Goal: Transaction & Acquisition: Purchase product/service

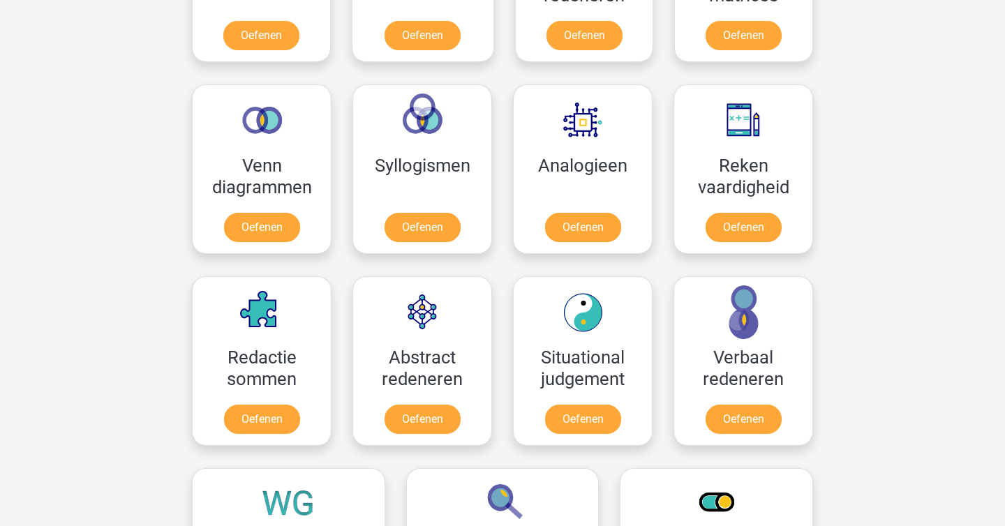
scroll to position [604, 0]
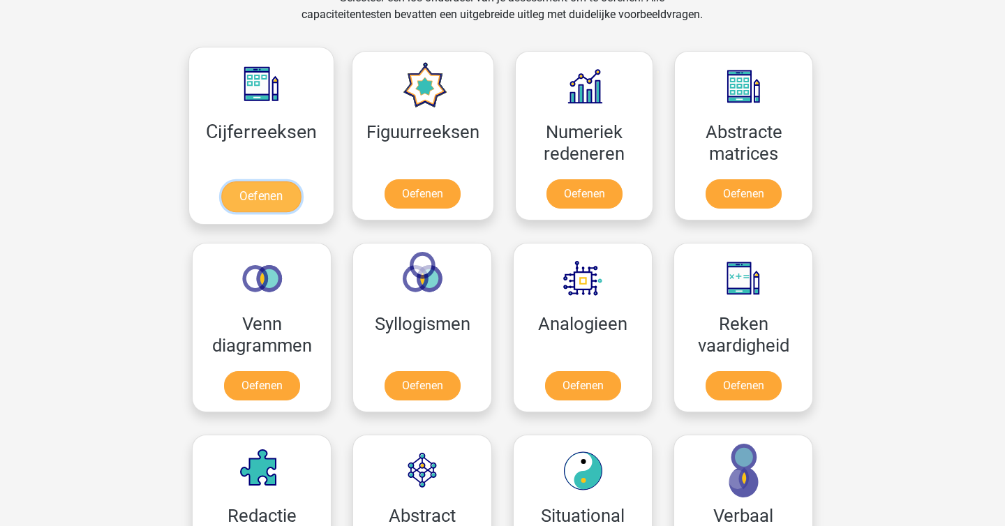
click at [272, 188] on link "Oefenen" at bounding box center [261, 196] width 80 height 31
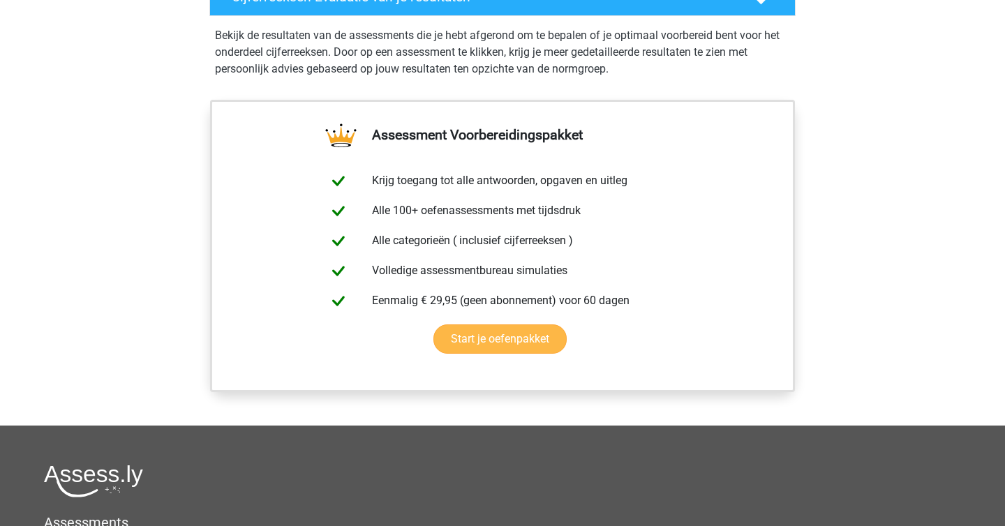
scroll to position [1015, 0]
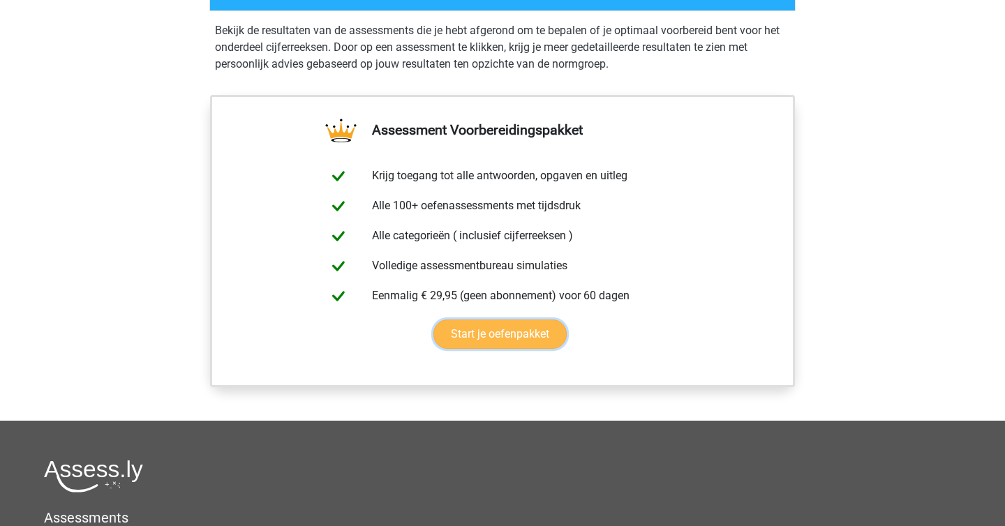
click at [516, 320] on link "Start je oefenpakket" at bounding box center [499, 334] width 133 height 29
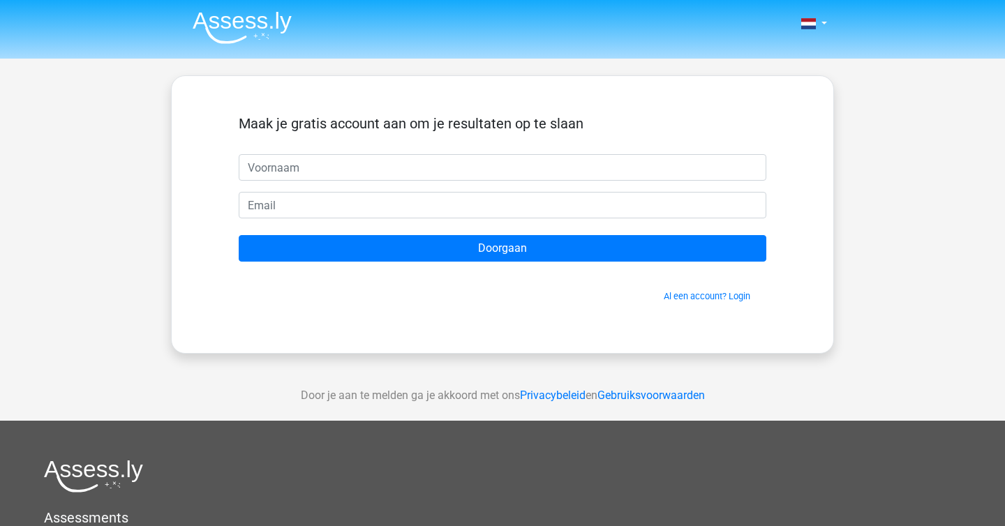
click at [522, 159] on input "text" at bounding box center [503, 167] width 528 height 27
type input "Christiaan"
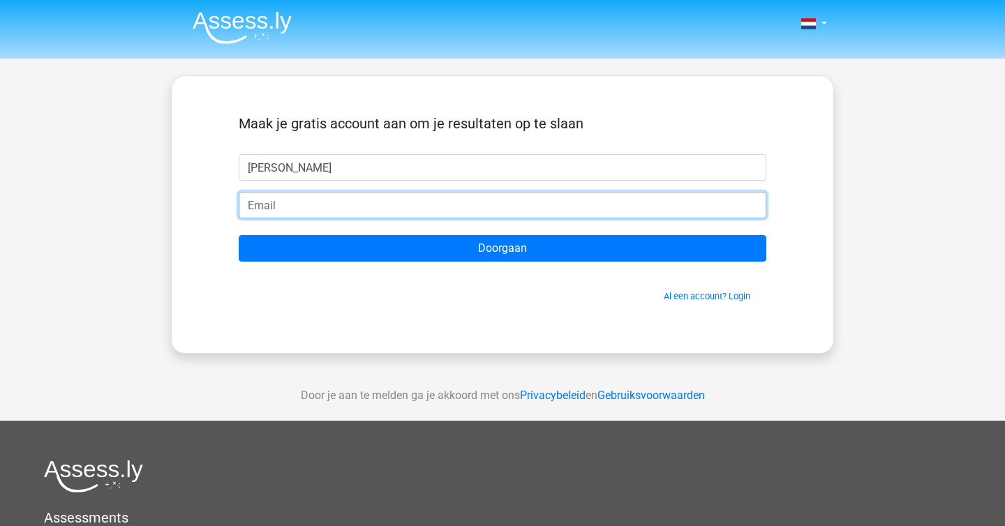
click at [401, 195] on input "email" at bounding box center [503, 205] width 528 height 27
type input "cholthoff@hotmail.com"
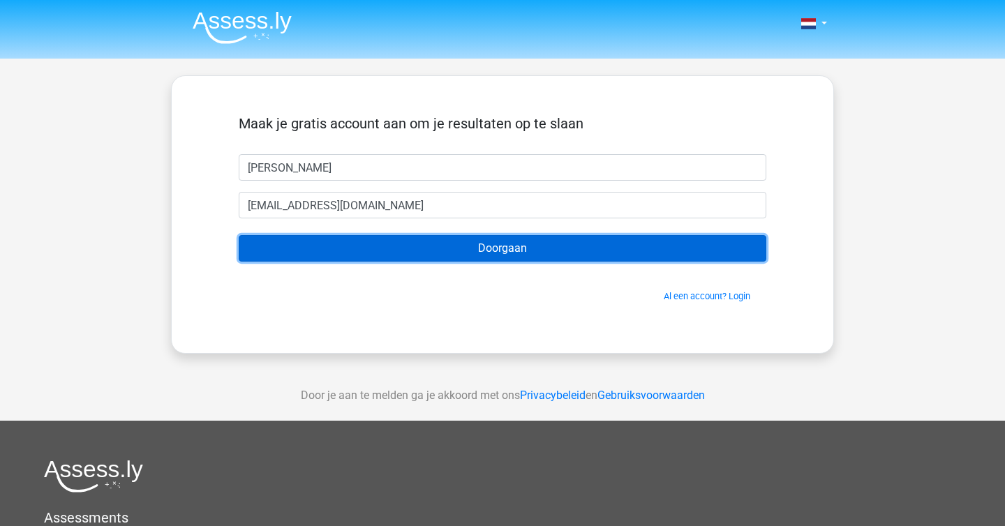
click at [394, 246] on input "Doorgaan" at bounding box center [503, 248] width 528 height 27
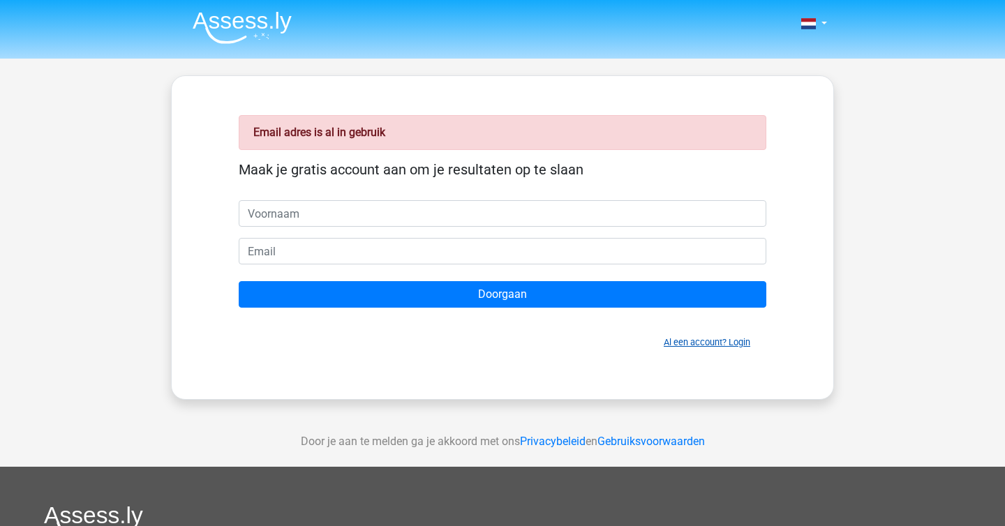
click at [719, 344] on link "Al een account? Login" at bounding box center [707, 342] width 87 height 10
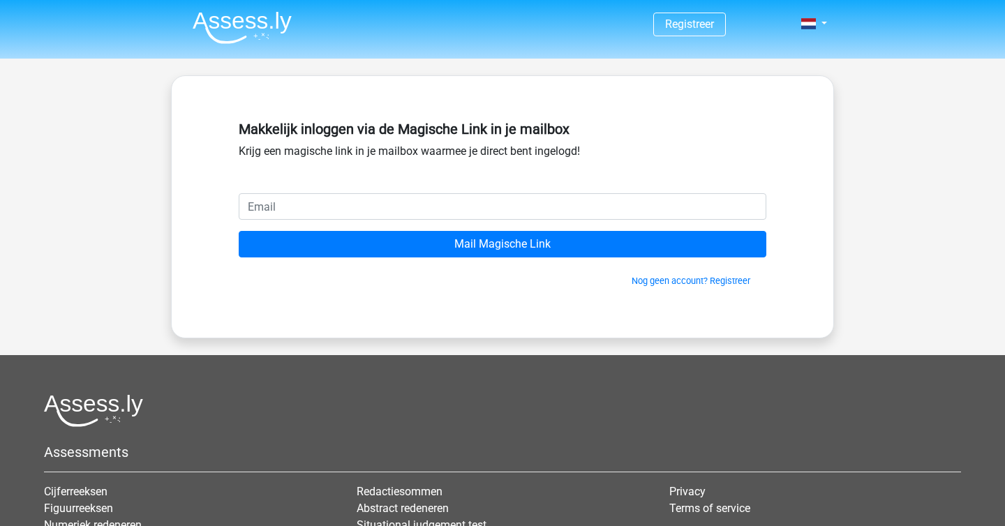
click at [424, 203] on input "email" at bounding box center [503, 206] width 528 height 27
click at [530, 307] on div "Makkelijk inloggen via de Magische Link in je mailbox Krijg een magische link i…" at bounding box center [502, 206] width 663 height 263
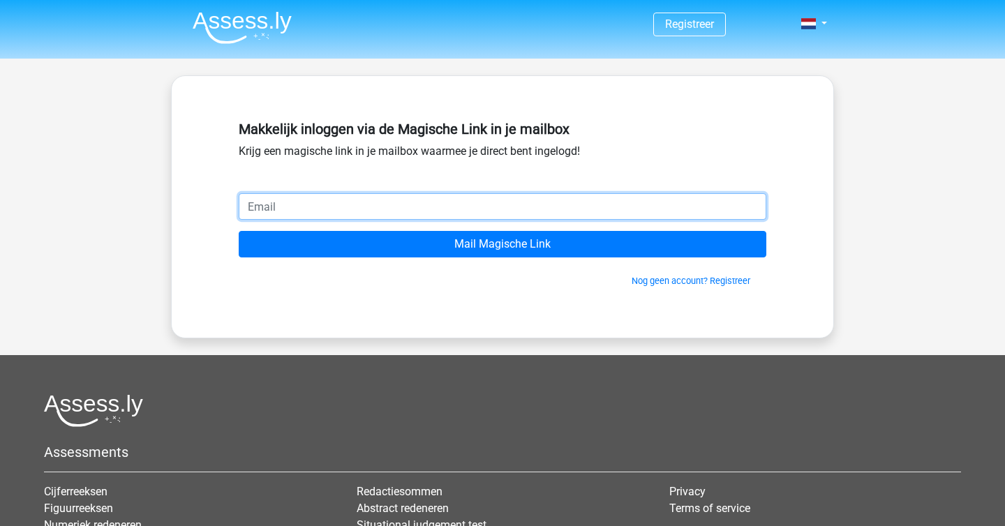
click at [422, 211] on input "email" at bounding box center [503, 206] width 528 height 27
type input "[EMAIL_ADDRESS][DOMAIN_NAME]"
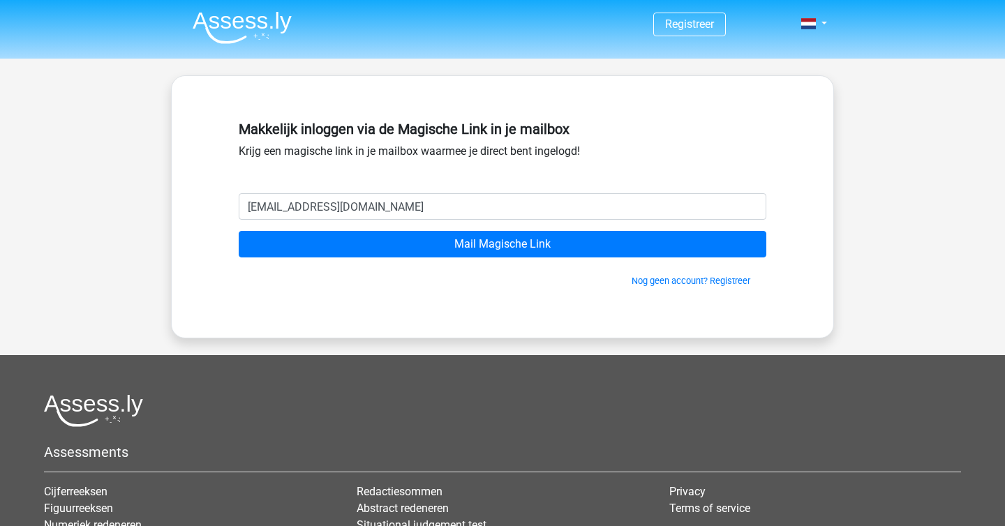
click at [404, 228] on form "cholthoff@hotmail.com Mail Magische Link Nog geen account? Registreer" at bounding box center [503, 240] width 528 height 94
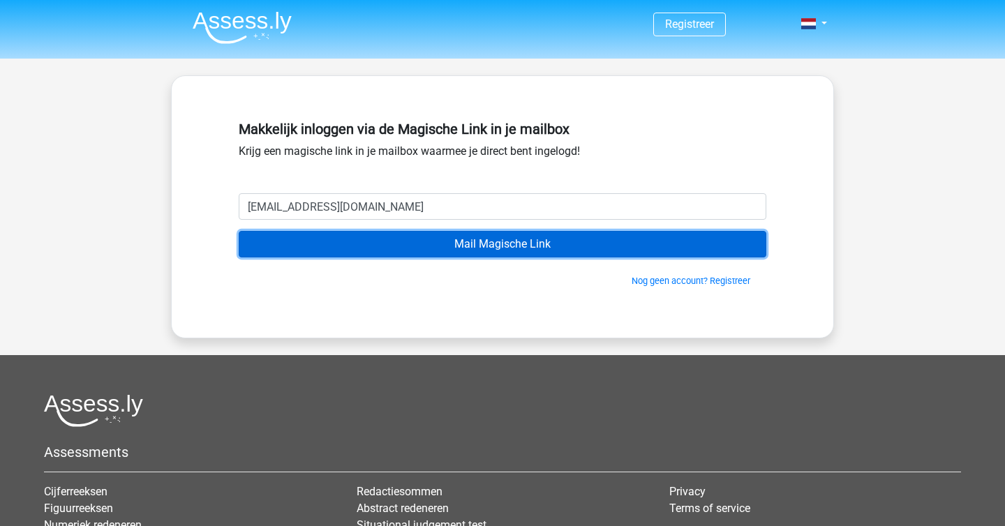
click at [404, 243] on input "Mail Magische Link" at bounding box center [503, 244] width 528 height 27
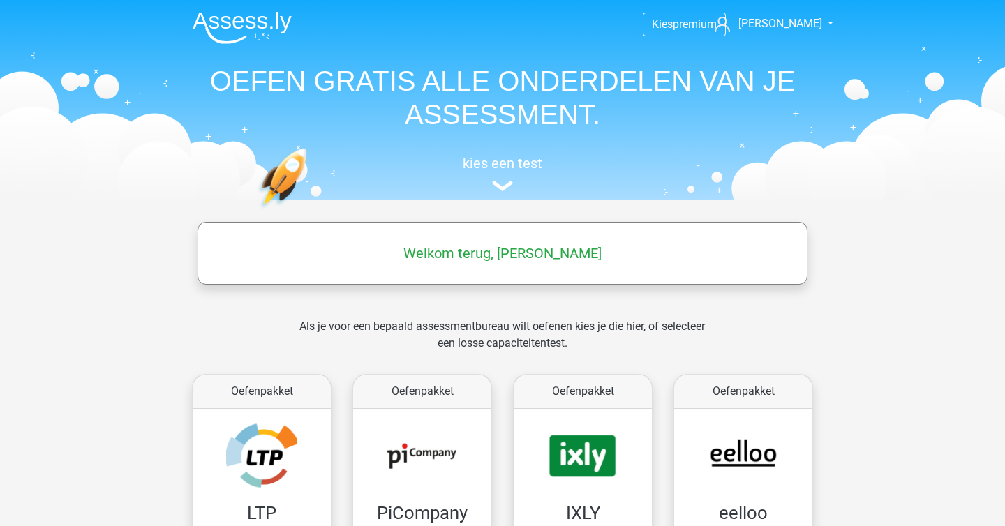
click at [691, 24] on span "premium" at bounding box center [695, 23] width 44 height 13
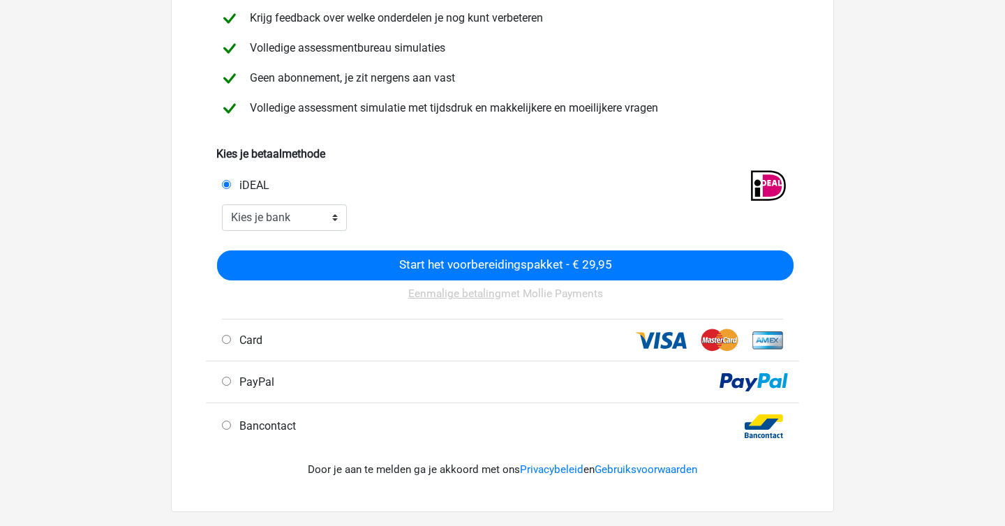
scroll to position [204, 0]
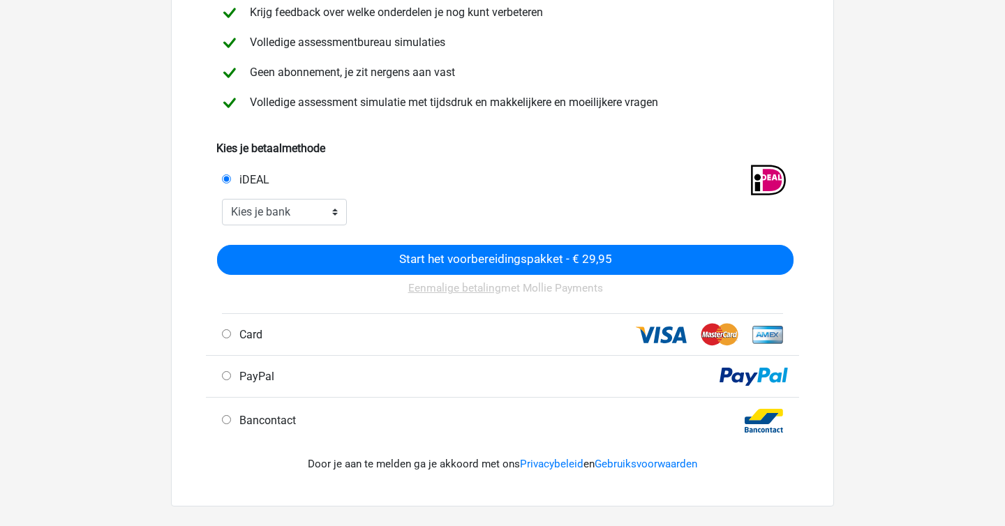
click at [251, 232] on div "Start het voorbereidingspakket - € 29,95 Eenmalige betaling met Mollie Payments" at bounding box center [505, 270] width 576 height 85
click at [258, 225] on div "Start het voorbereidingspakket - € 29,95 Eenmalige betaling met Mollie Payments" at bounding box center [502, 269] width 582 height 88
click at [267, 218] on select "Kies je bank ABN AMRO ING Rabobank ASN Bank bunq Knab N26 NN Regiobank Revolut …" at bounding box center [284, 212] width 125 height 27
select select "ideal_ABNANL2A"
click at [222, 199] on select "Kies je bank ABN AMRO ING Rabobank ASN Bank bunq Knab N26 NN Regiobank Revolut …" at bounding box center [284, 212] width 125 height 27
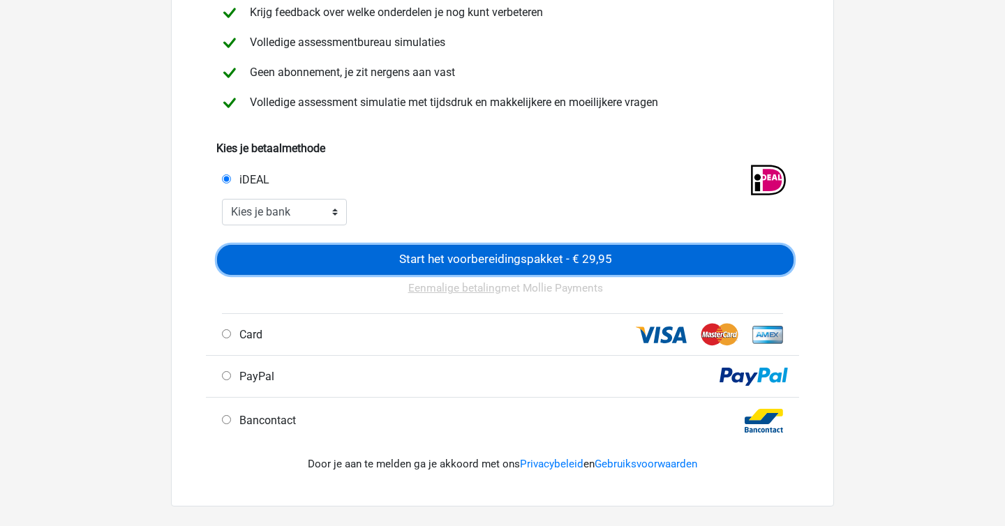
click at [450, 264] on input "Start het voorbereidingspakket - € 29,95" at bounding box center [505, 260] width 576 height 30
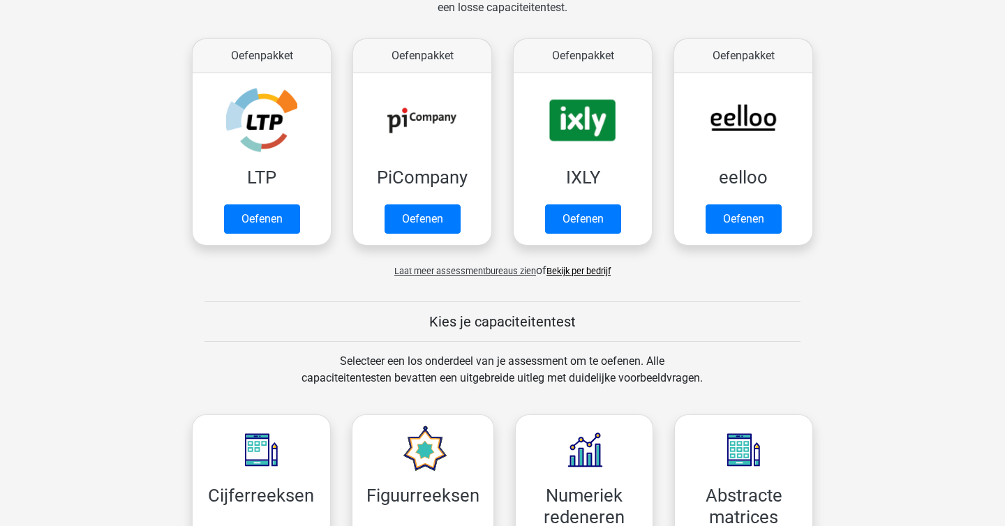
scroll to position [876, 0]
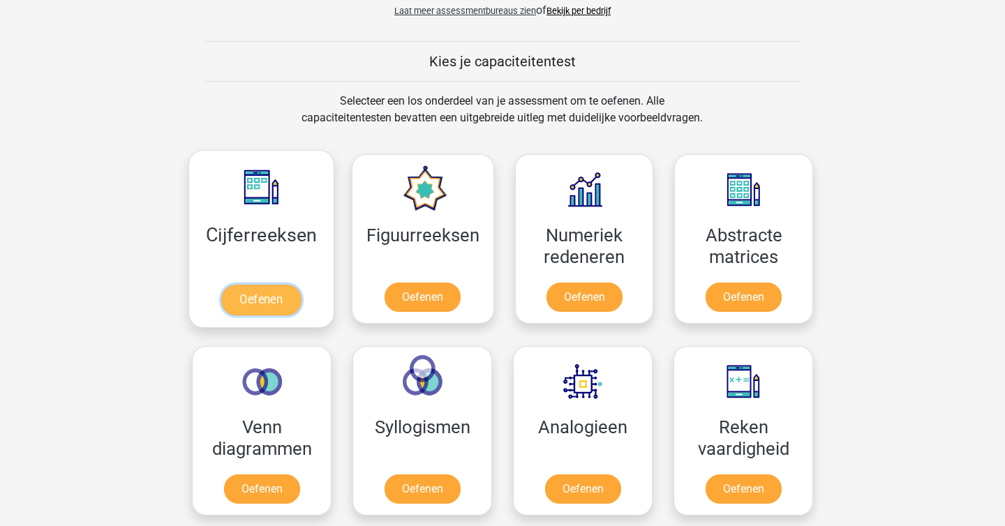
click at [263, 288] on link "Oefenen" at bounding box center [261, 300] width 80 height 31
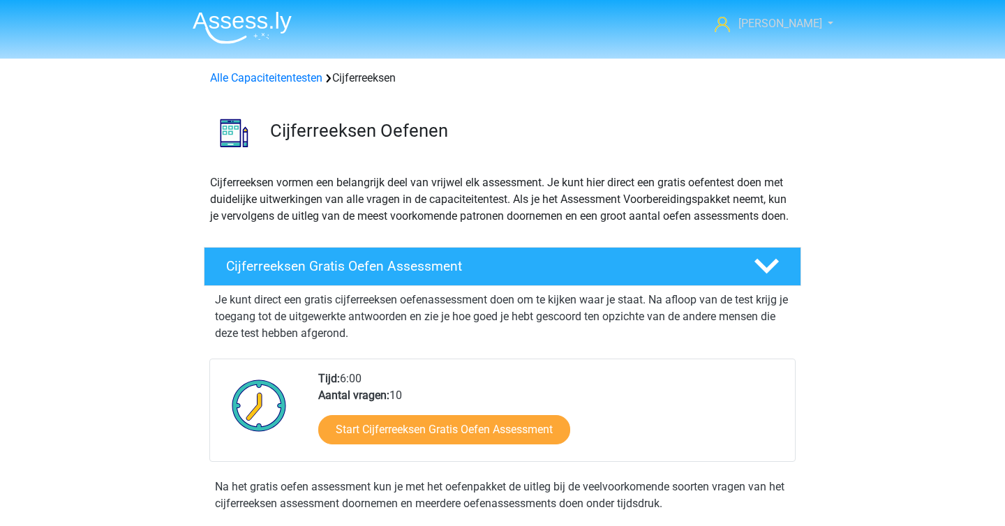
click at [789, 27] on span "[PERSON_NAME]" at bounding box center [780, 23] width 84 height 13
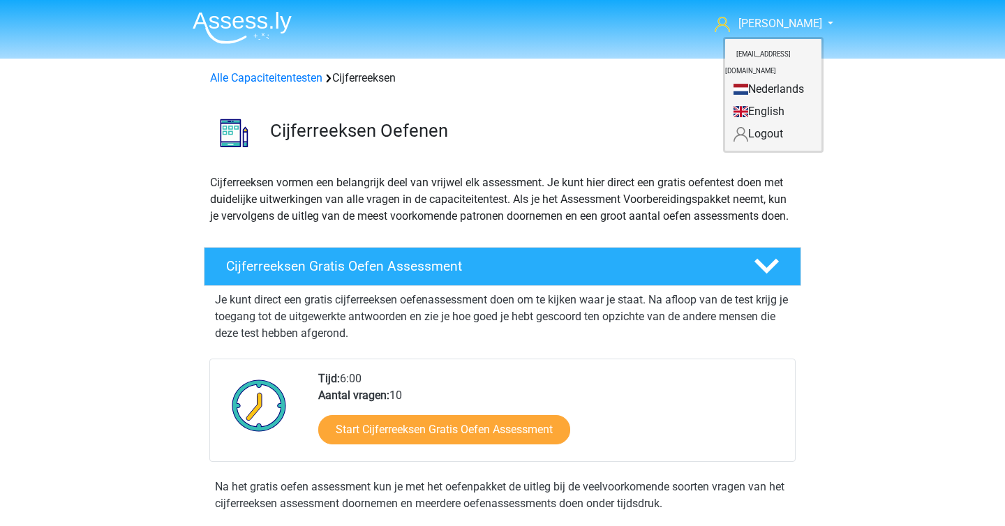
click at [610, 147] on div "Cijferreeksen Oefenen" at bounding box center [502, 130] width 663 height 65
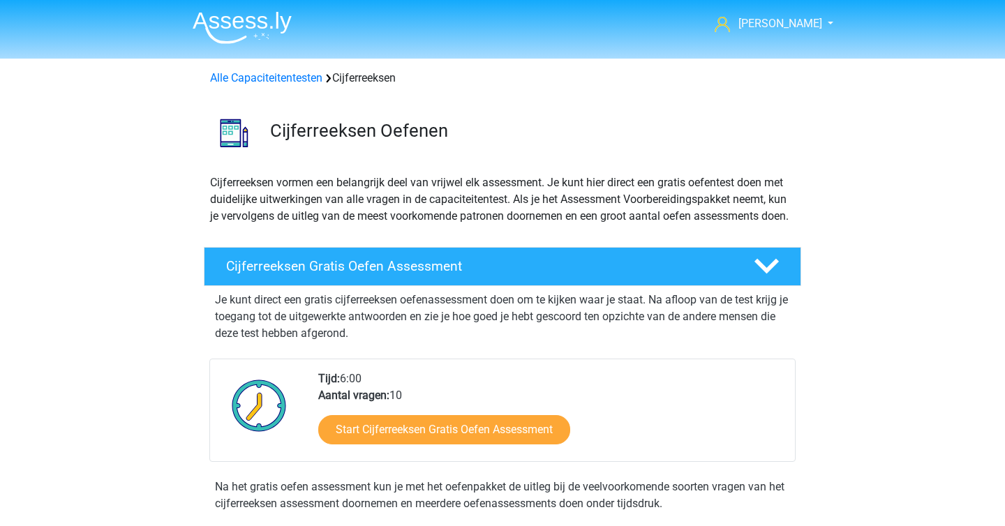
click at [221, 36] on img at bounding box center [242, 27] width 99 height 33
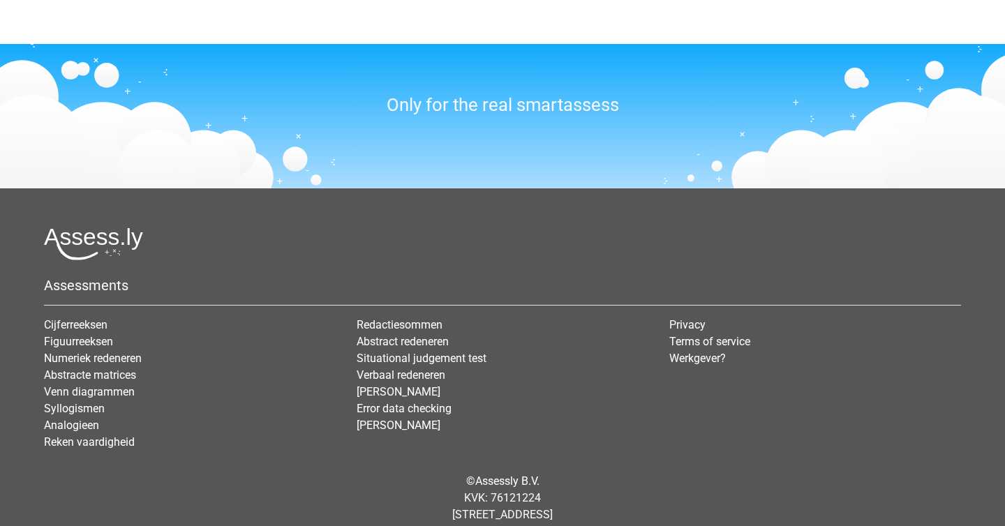
scroll to position [1687, 0]
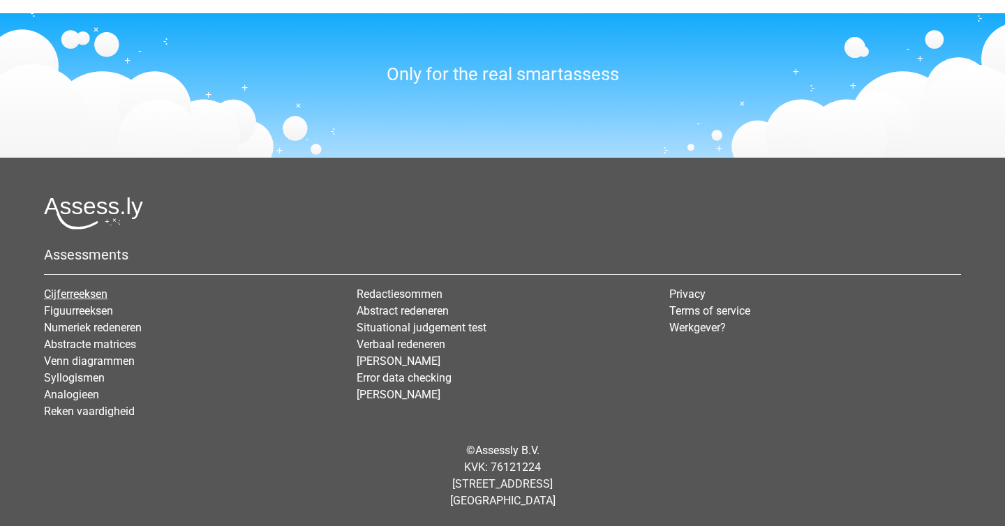
click at [84, 290] on link "Cijferreeksen" at bounding box center [76, 294] width 64 height 13
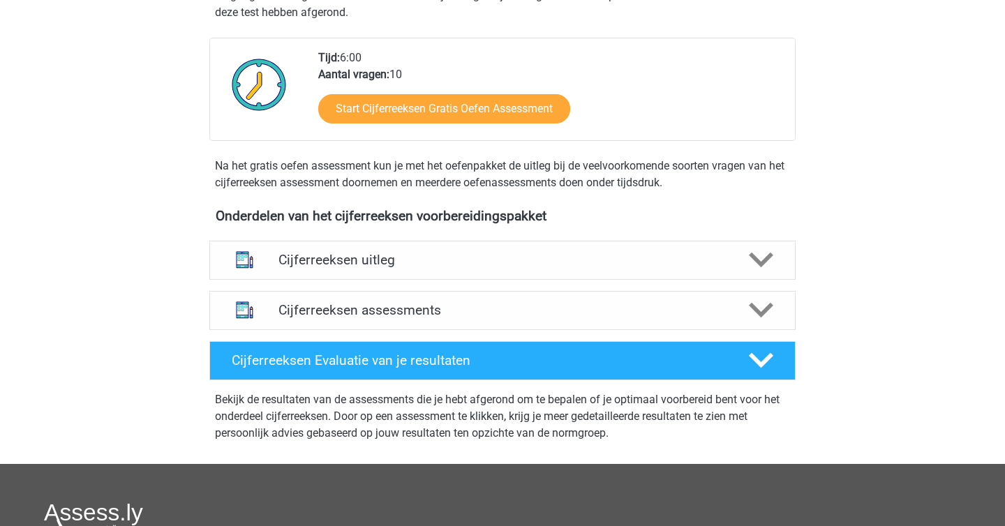
scroll to position [323, 0]
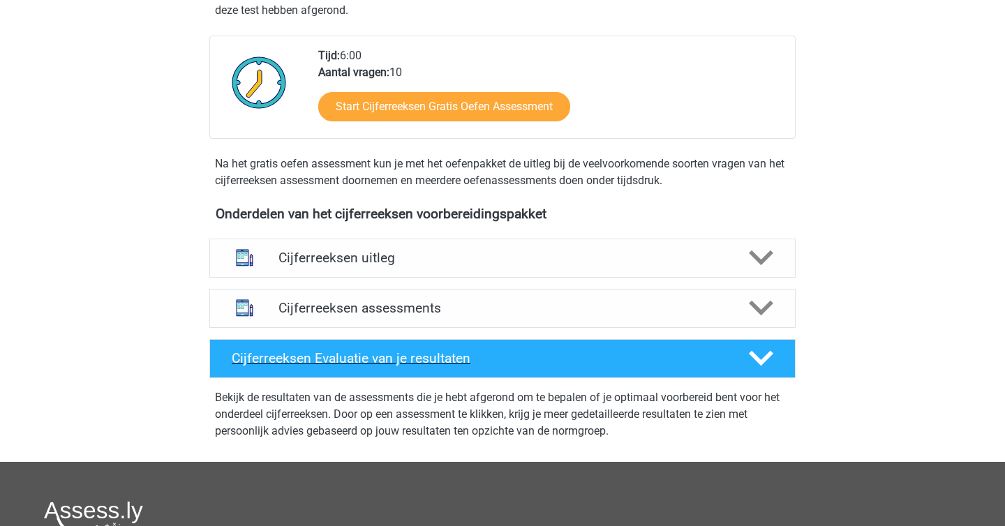
click at [682, 366] on h4 "Cijferreeksen Evaluatie van je resultaten" at bounding box center [479, 358] width 495 height 16
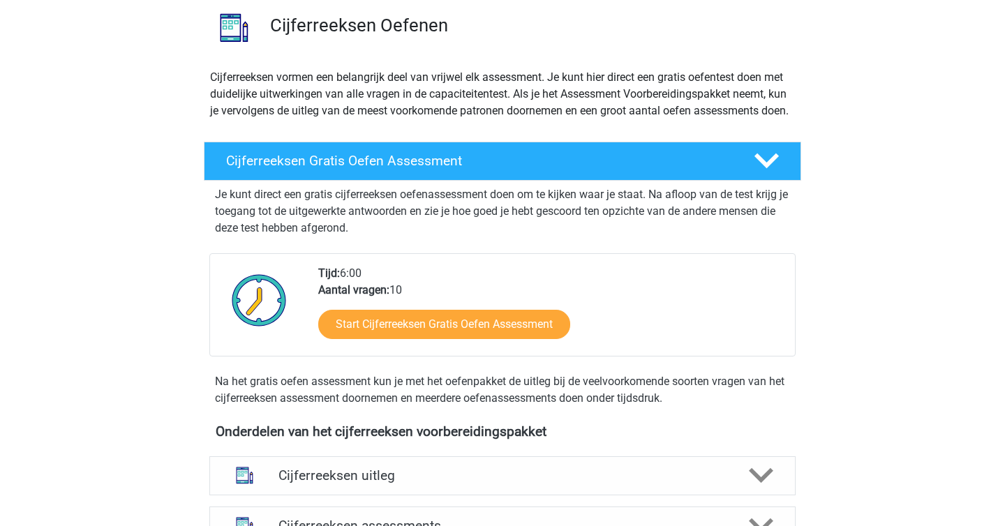
scroll to position [0, 0]
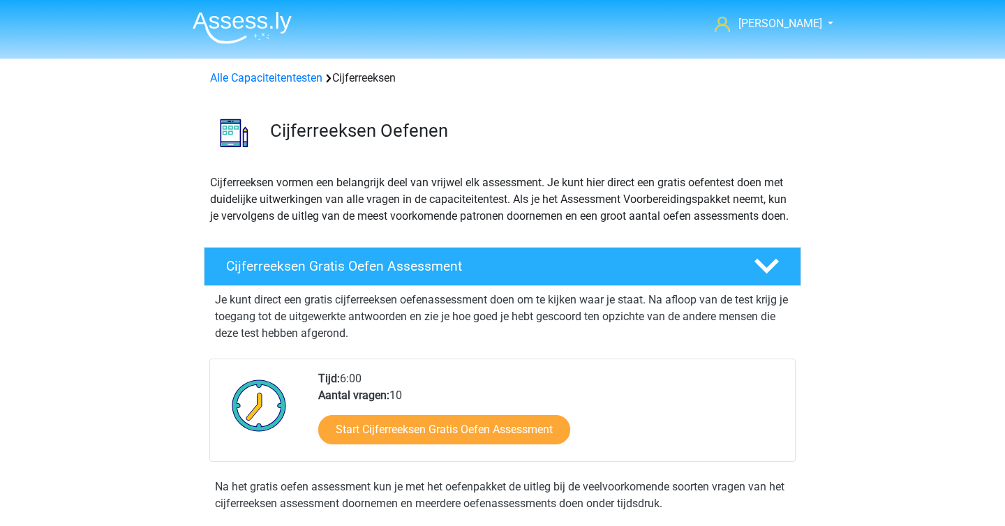
click at [224, 8] on li at bounding box center [236, 25] width 110 height 38
click at [218, 22] on img at bounding box center [242, 27] width 99 height 33
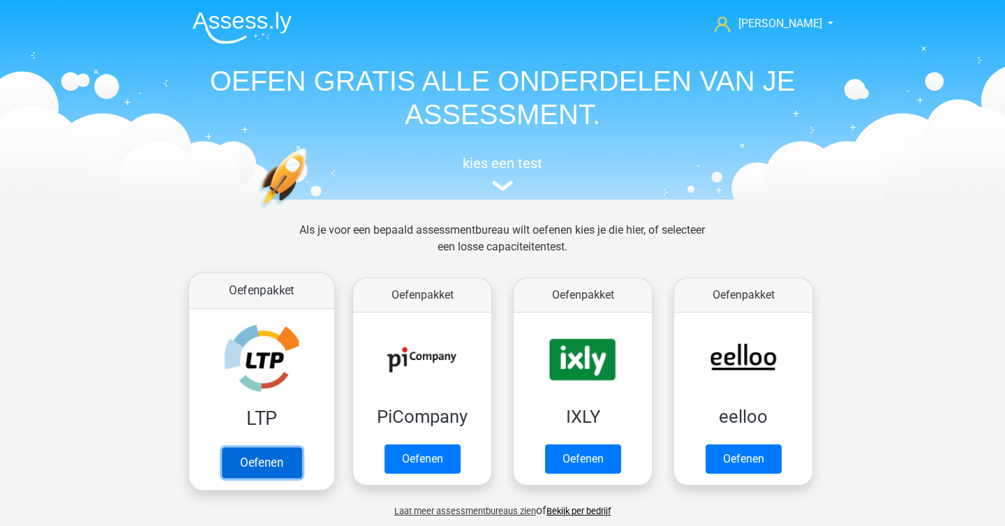
click at [301, 454] on link "Oefenen" at bounding box center [262, 462] width 80 height 31
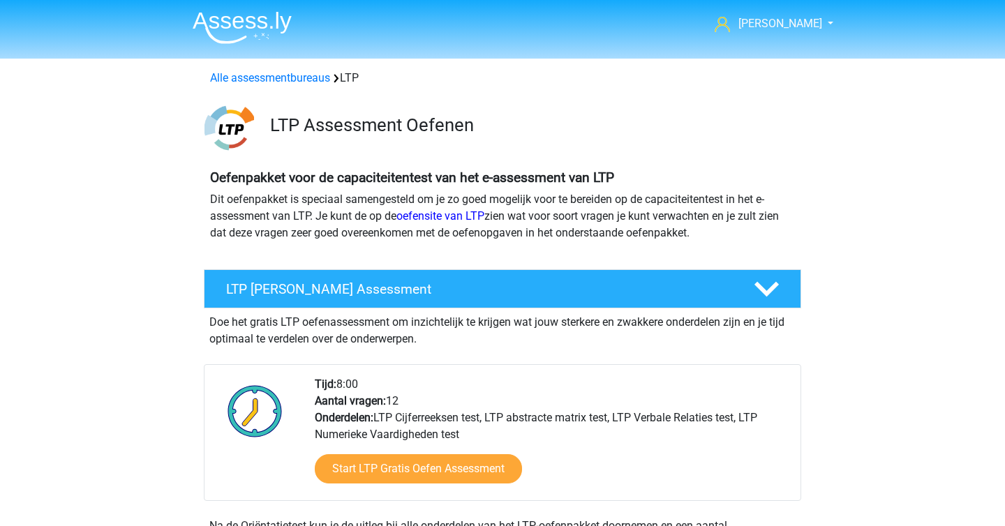
click at [279, 454] on div at bounding box center [254, 438] width 99 height 124
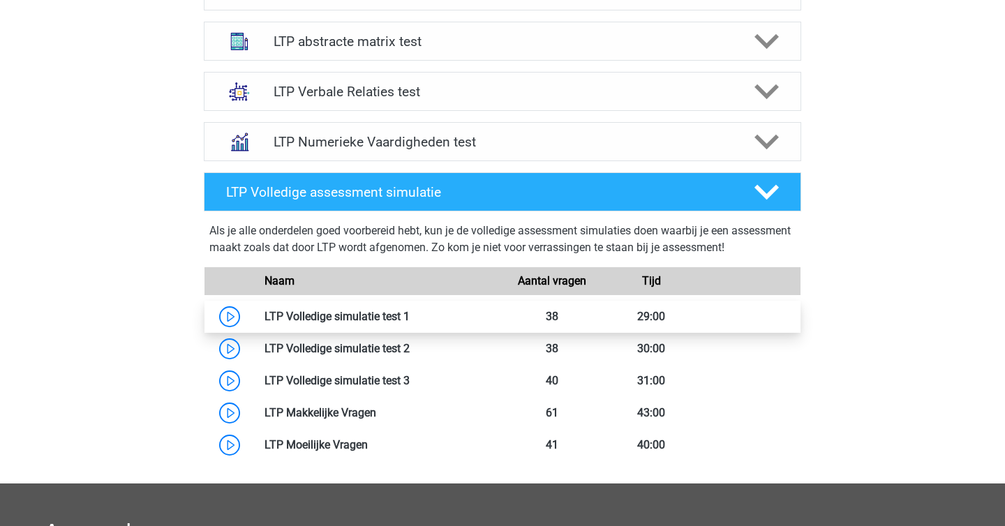
scroll to position [618, 0]
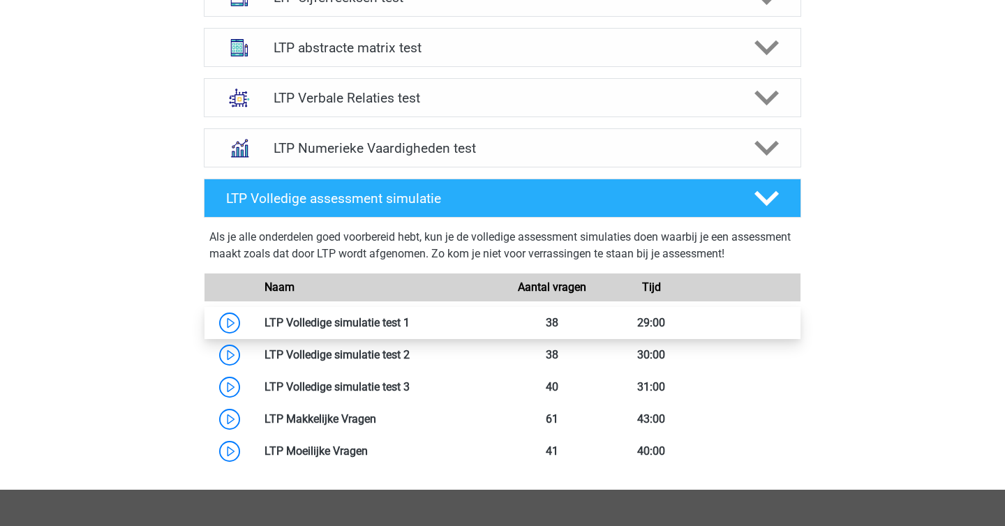
click at [410, 316] on link at bounding box center [410, 322] width 0 height 13
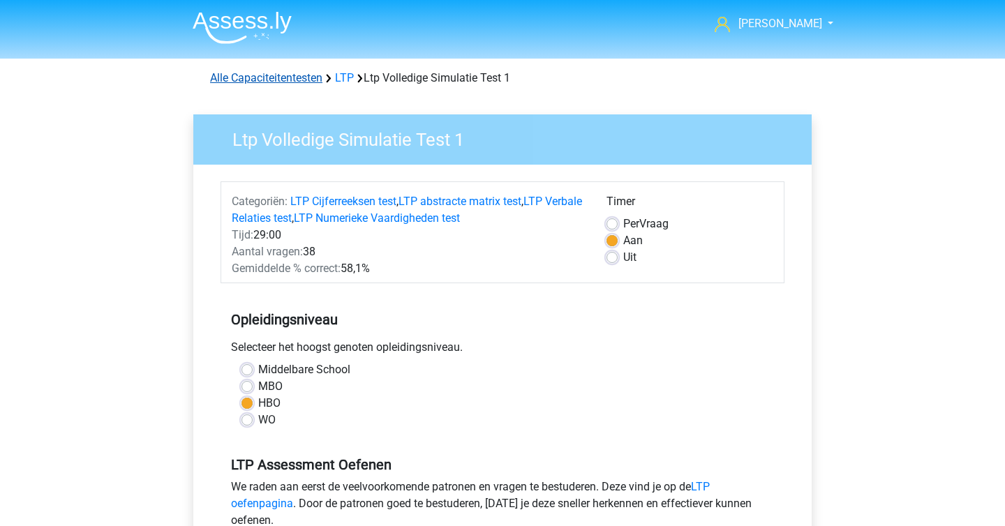
click at [249, 76] on link "Alle Capaciteitentesten" at bounding box center [266, 77] width 112 height 13
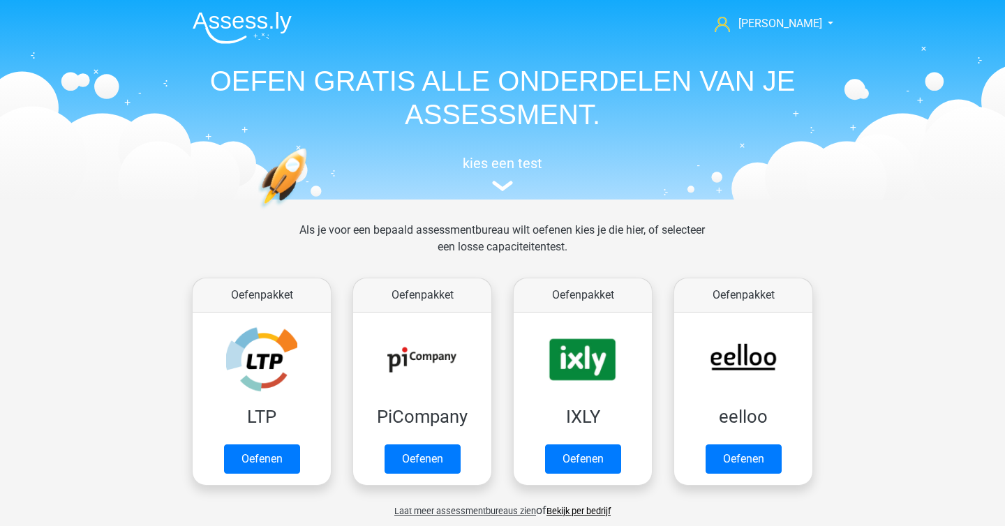
scroll to position [593, 0]
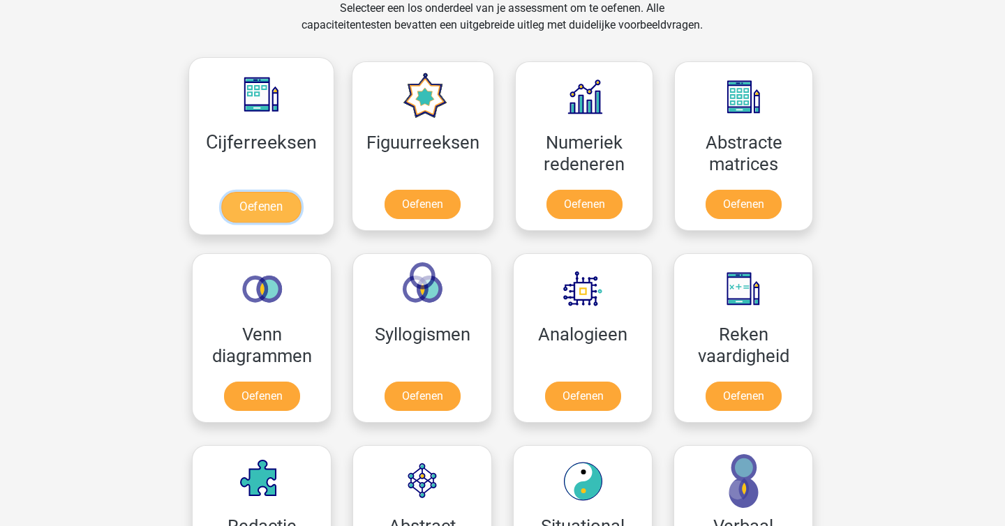
click at [269, 199] on link "Oefenen" at bounding box center [261, 207] width 80 height 31
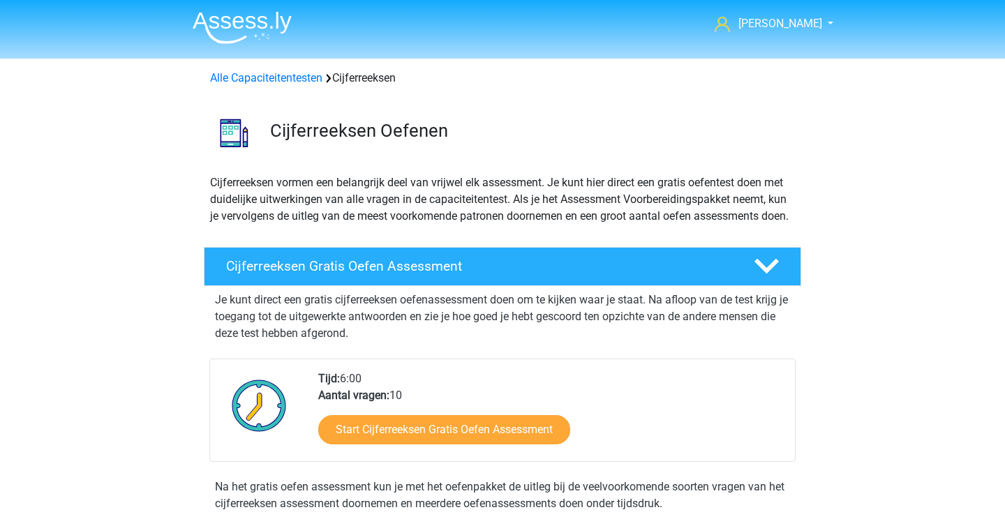
click at [807, 15] on nav "Christiaan cholthoff@hotmail.com Nederlands English" at bounding box center [502, 24] width 642 height 45
click at [785, 28] on span "[PERSON_NAME]" at bounding box center [780, 23] width 84 height 13
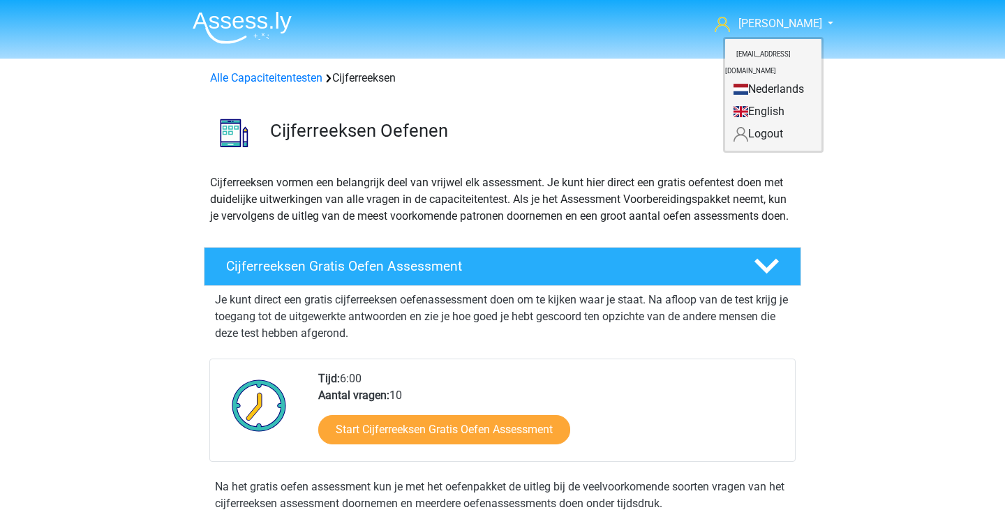
click at [776, 78] on link "Nederlands" at bounding box center [773, 89] width 96 height 22
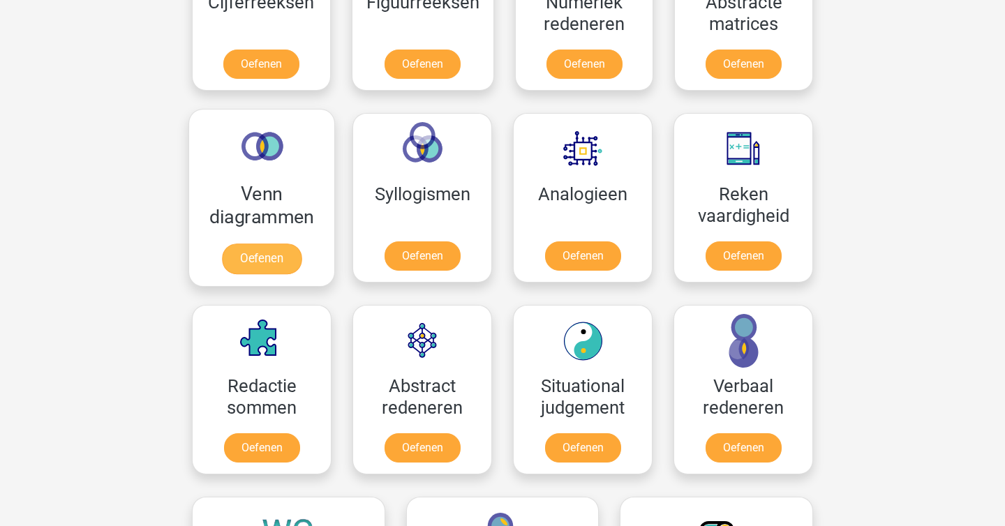
scroll to position [827, 0]
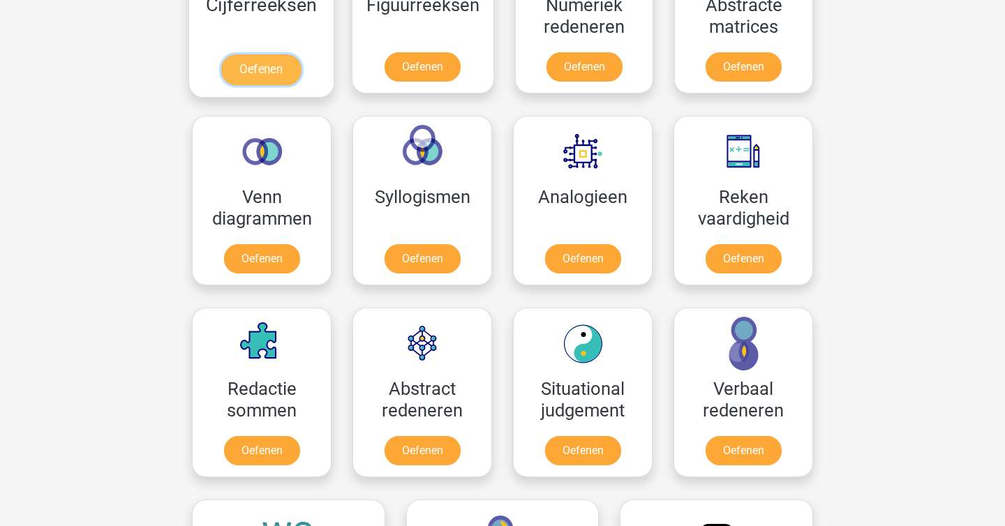
click at [275, 77] on link "Oefenen" at bounding box center [261, 69] width 80 height 31
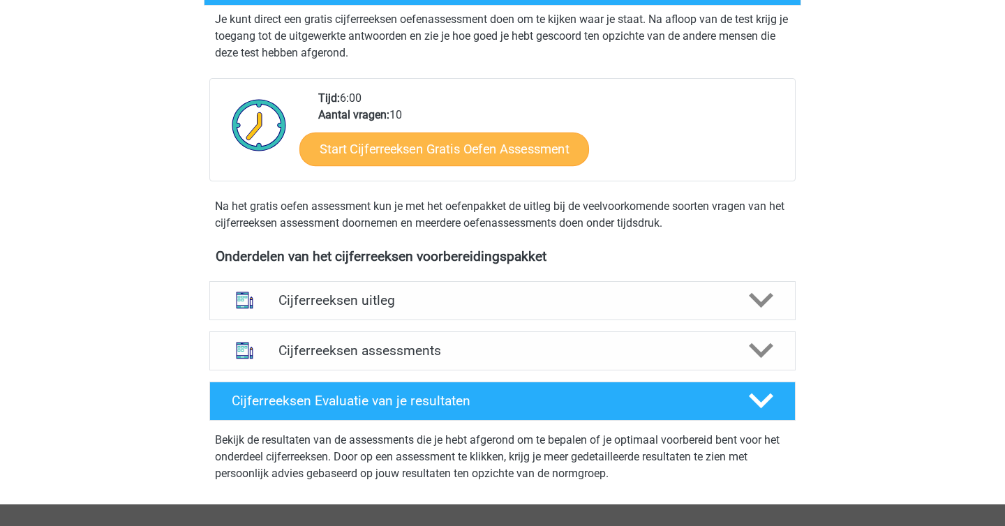
scroll to position [281, 0]
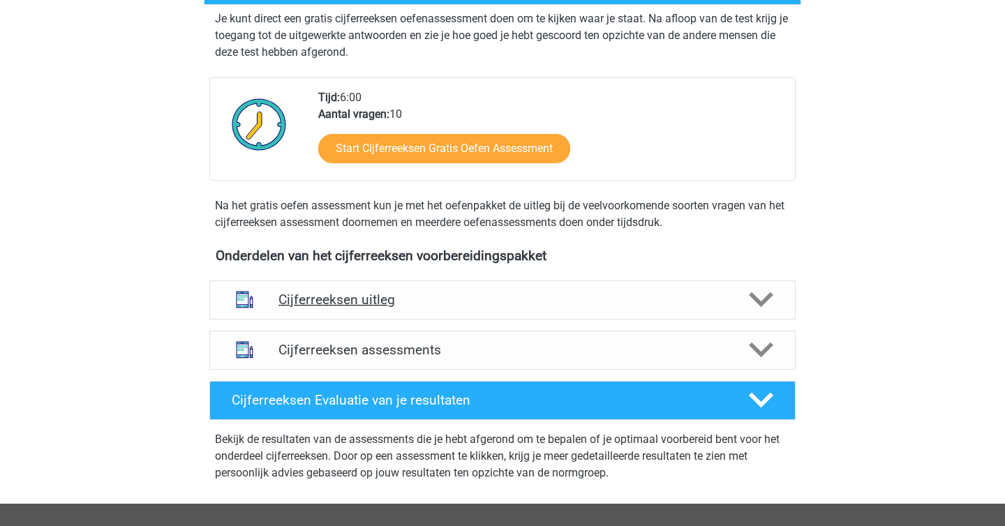
click at [752, 305] on icon at bounding box center [761, 300] width 24 height 24
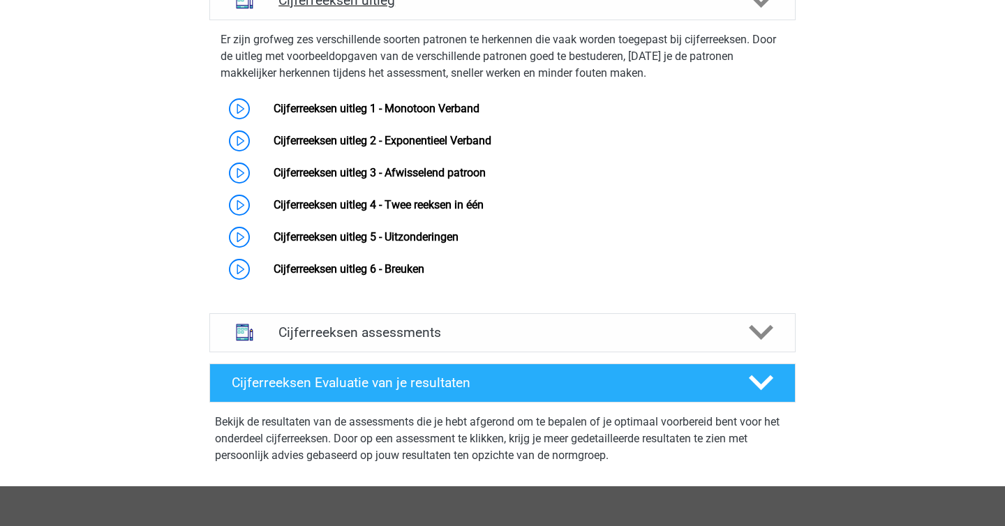
scroll to position [597, 0]
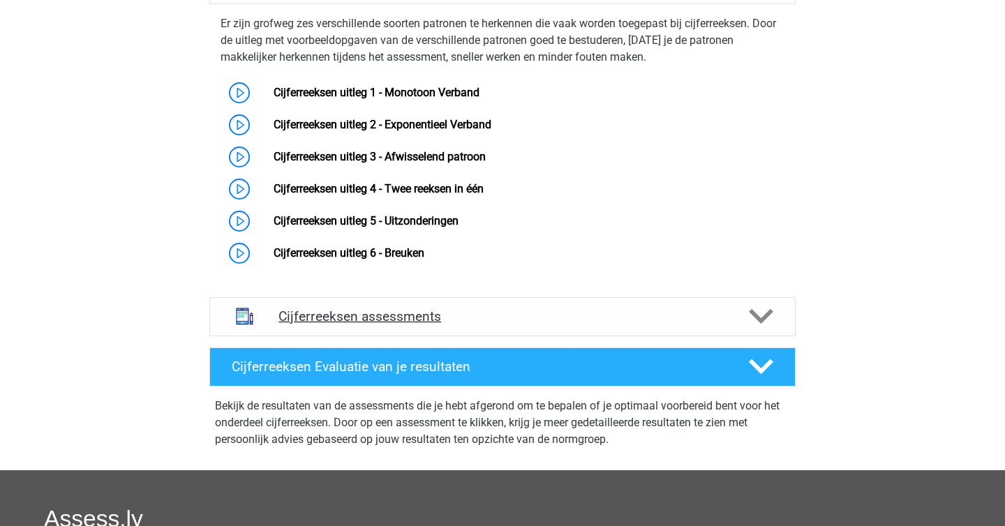
click at [770, 325] on icon at bounding box center [761, 316] width 24 height 24
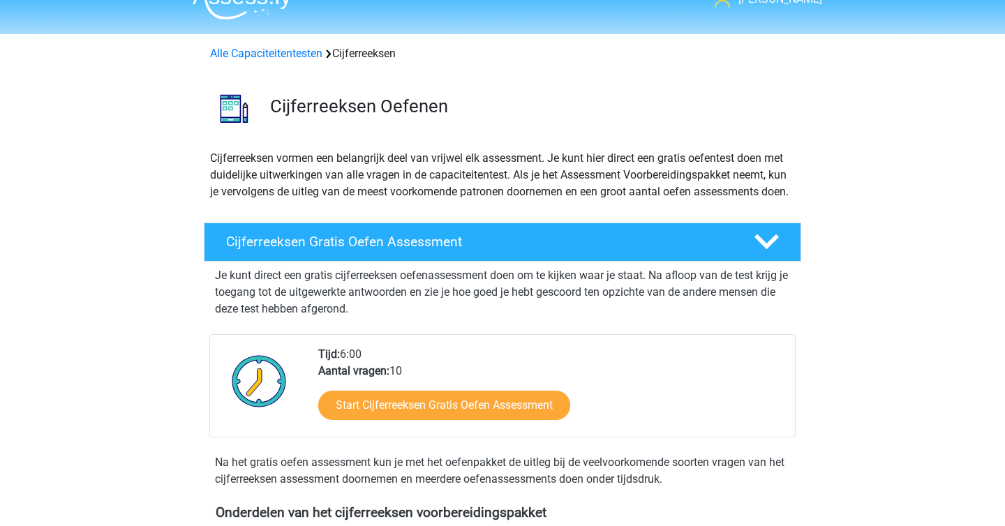
scroll to position [0, 0]
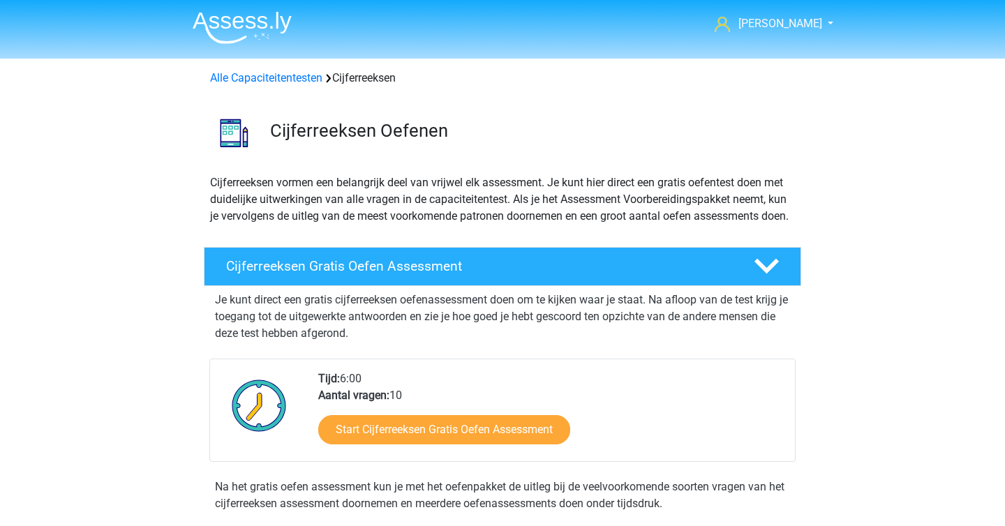
click at [253, 23] on img at bounding box center [242, 27] width 99 height 33
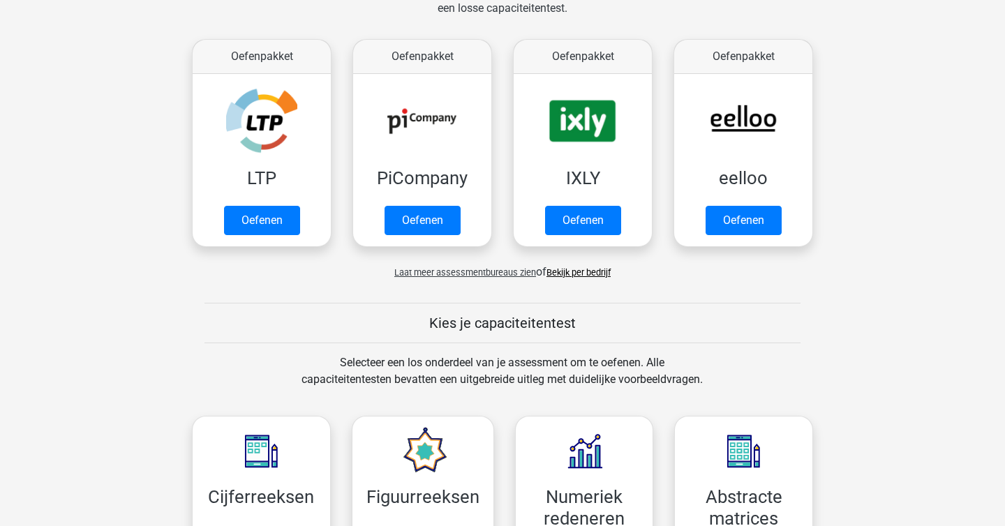
scroll to position [258, 0]
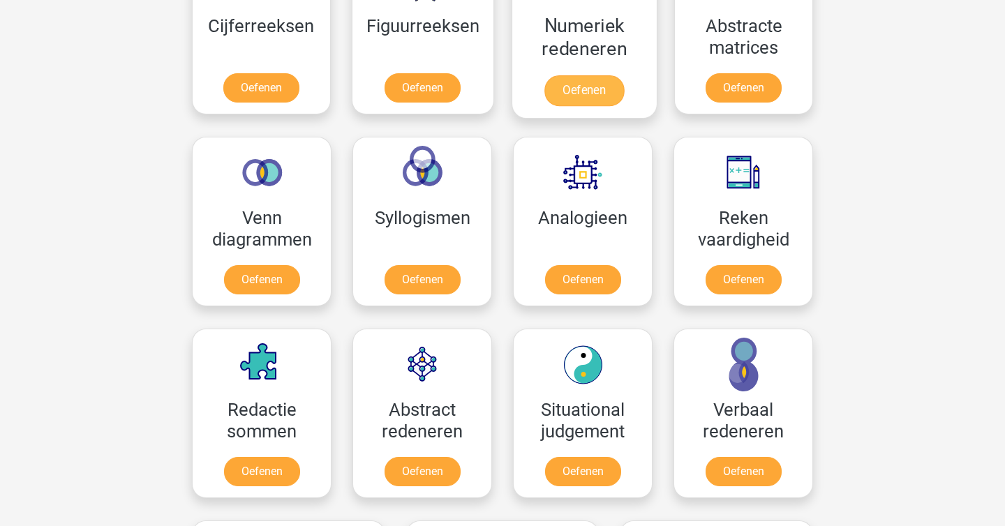
scroll to position [720, 0]
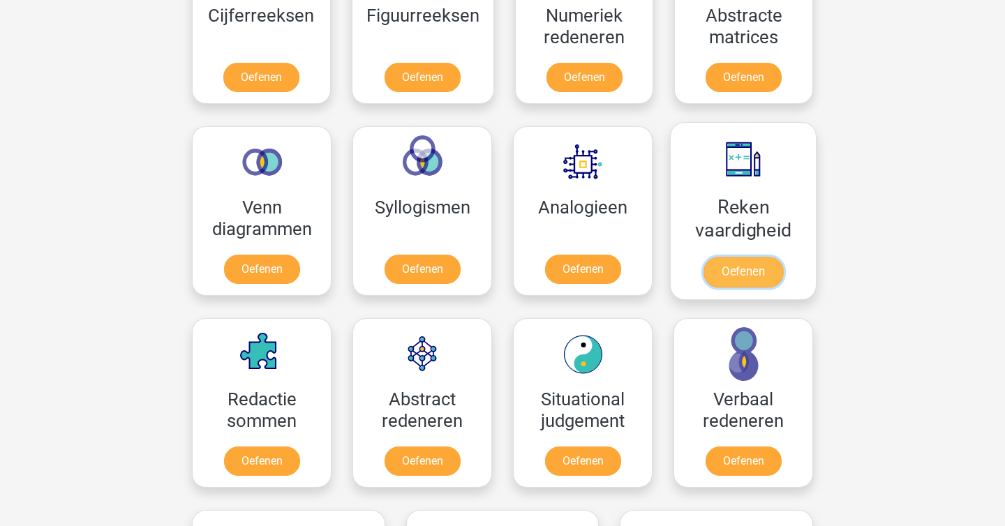
click at [703, 278] on link "Oefenen" at bounding box center [743, 272] width 80 height 31
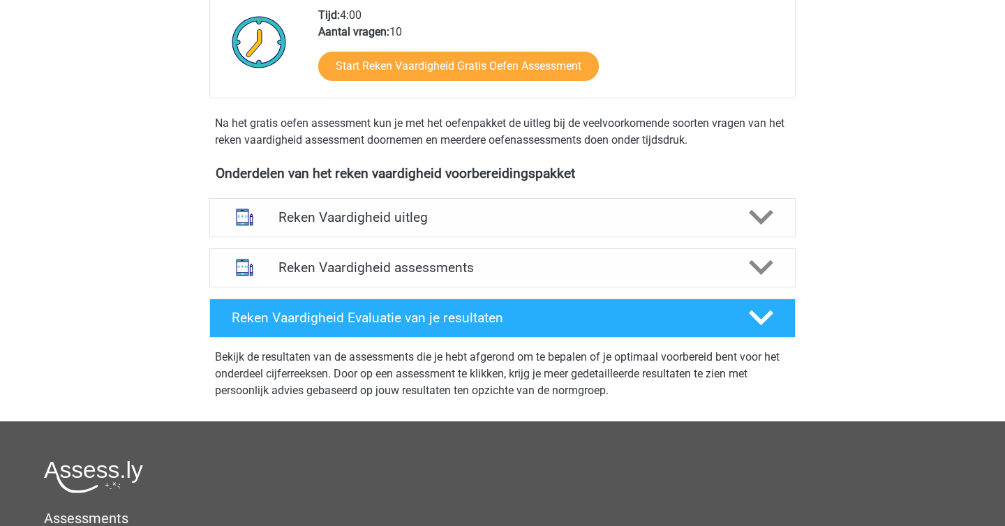
scroll to position [317, 0]
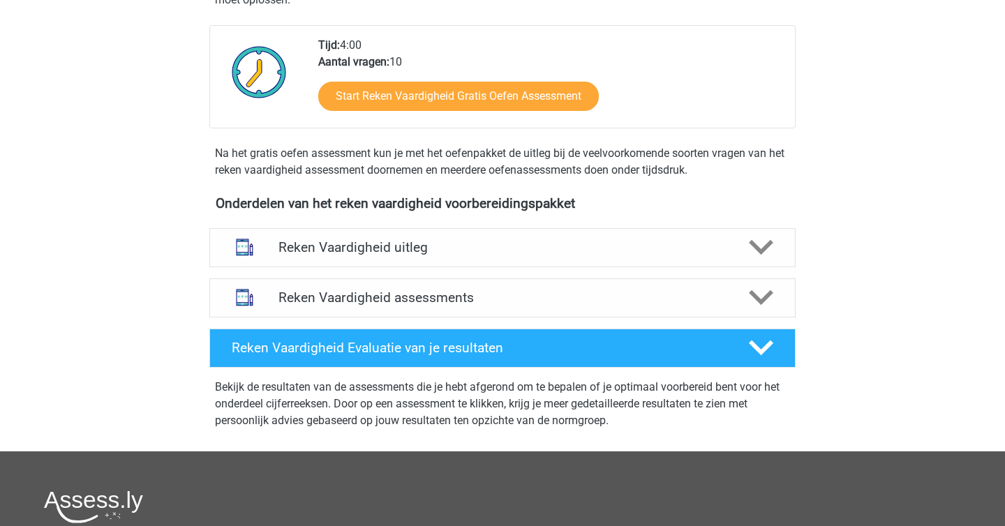
click at [595, 320] on div "Reken Vaardigheid assessments We raden aan om minimaal 3 oefensets te doen met …" at bounding box center [502, 298] width 641 height 50
click at [606, 286] on div "Reken Vaardigheid assessments" at bounding box center [502, 297] width 586 height 39
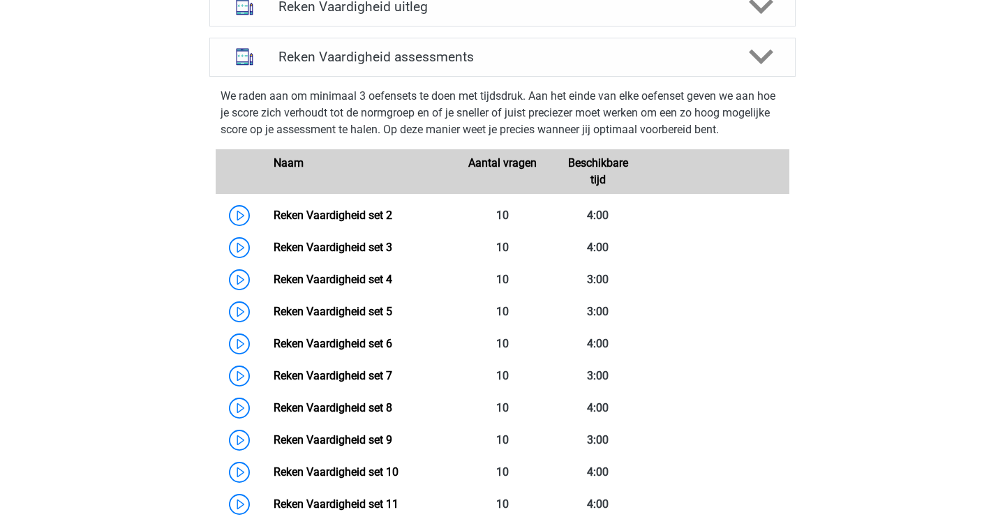
scroll to position [0, 0]
